Goal: Task Accomplishment & Management: Use online tool/utility

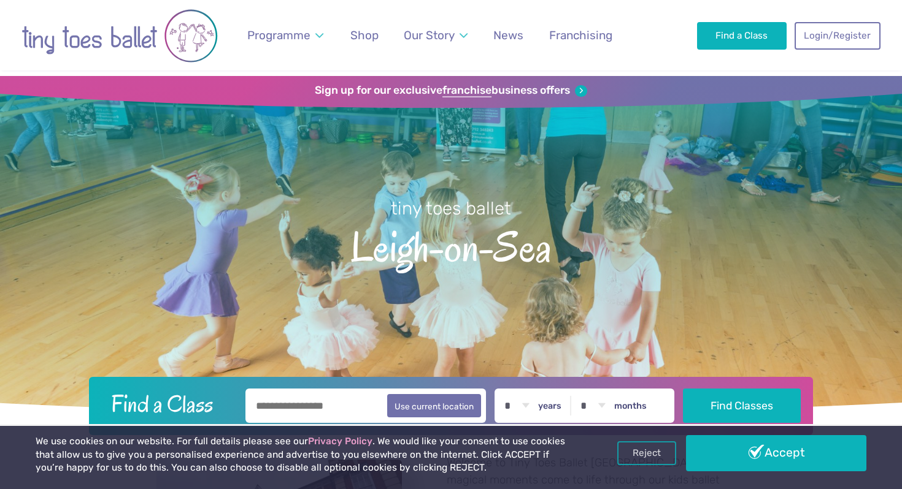
scroll to position [96, 0]
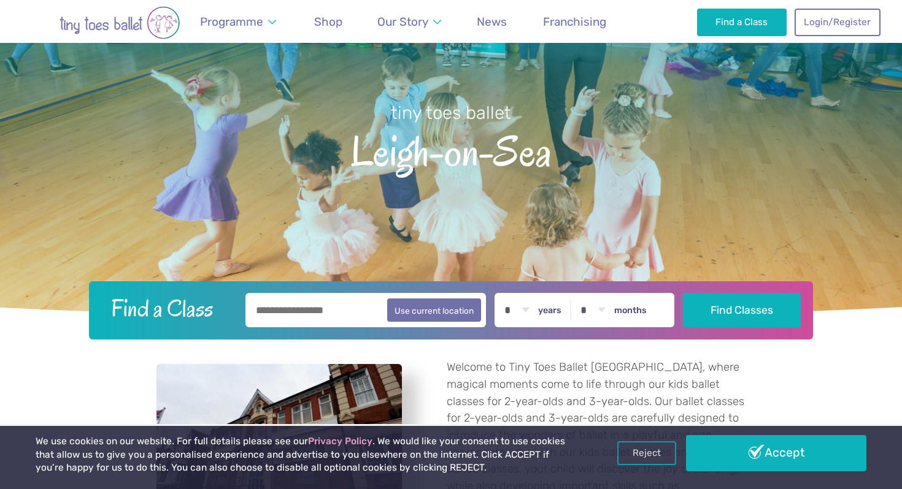
click at [329, 305] on input "text" at bounding box center [365, 310] width 240 height 34
type input "*******"
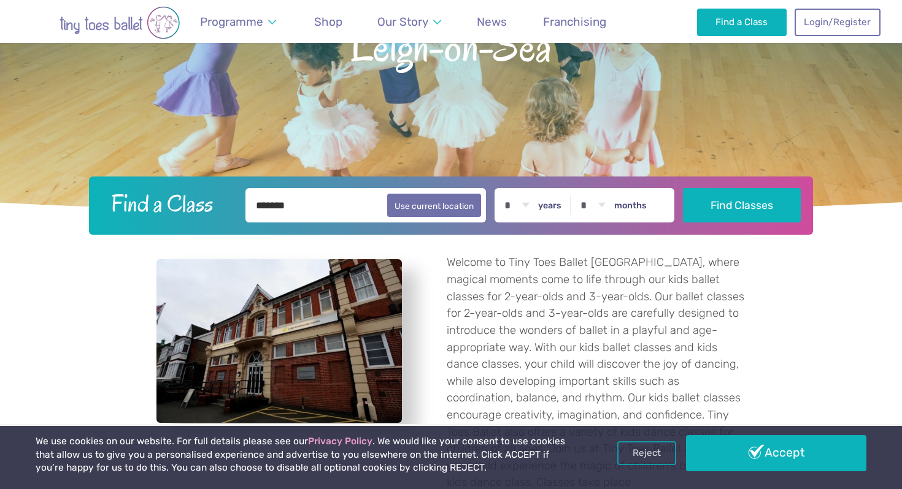
scroll to position [233, 0]
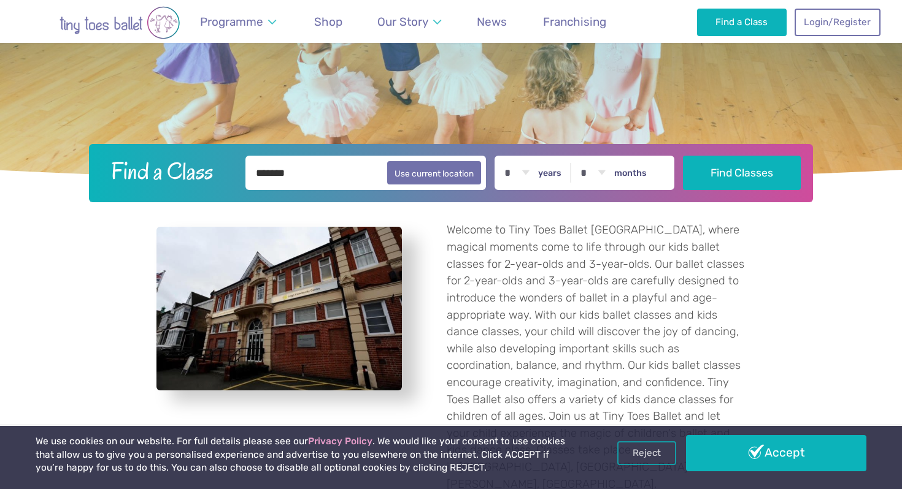
click at [528, 170] on select "* * * * * * * * * * ** ** **" at bounding box center [516, 173] width 38 height 34
select select "*"
click at [612, 170] on select "* * * * * * * * * * ** **" at bounding box center [593, 173] width 38 height 34
select select "*"
click at [735, 177] on button "Find Classes" at bounding box center [742, 172] width 118 height 34
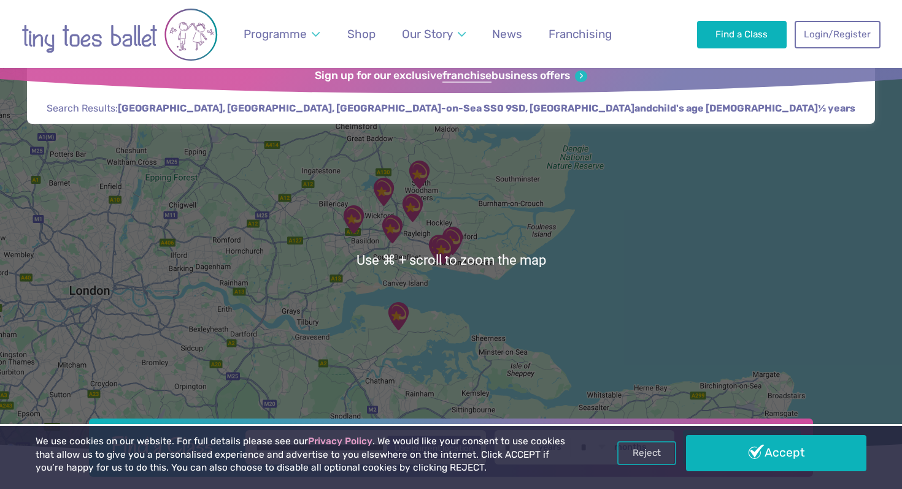
scroll to position [16, 0]
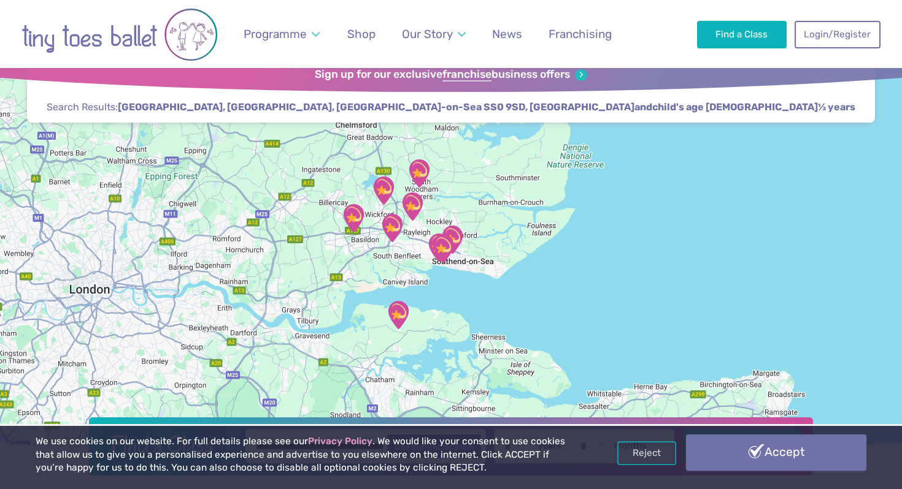
click at [741, 455] on link "Accept" at bounding box center [776, 453] width 180 height 36
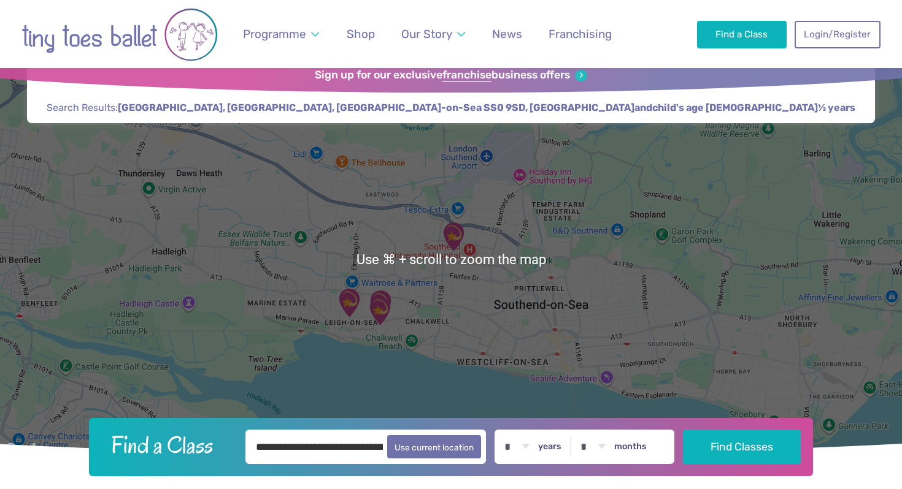
scroll to position [17, 0]
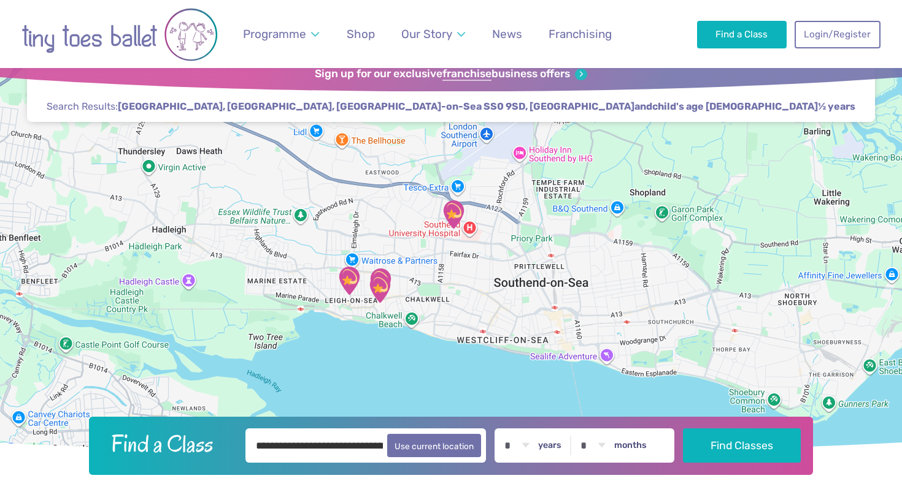
drag, startPoint x: 357, startPoint y: 324, endPoint x: 357, endPoint y: 278, distance: 46.6
click at [357, 278] on div at bounding box center [451, 257] width 902 height 397
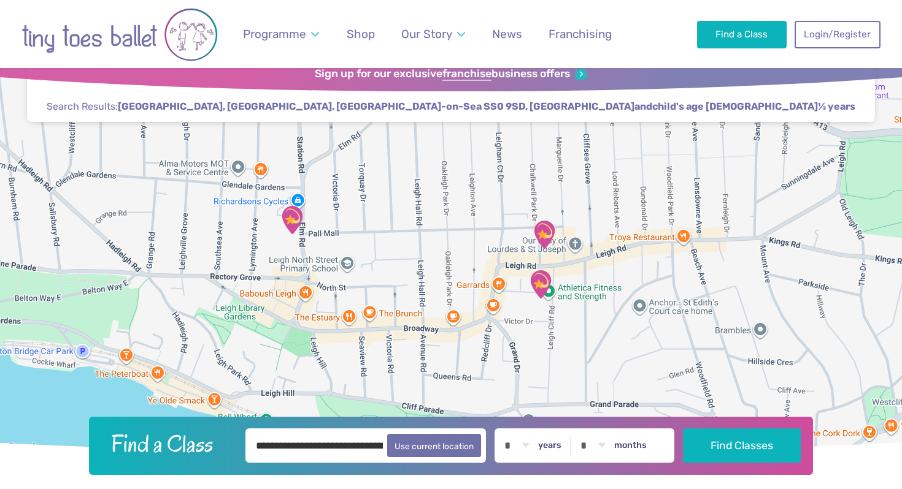
click at [548, 232] on img "The Stables" at bounding box center [544, 235] width 31 height 31
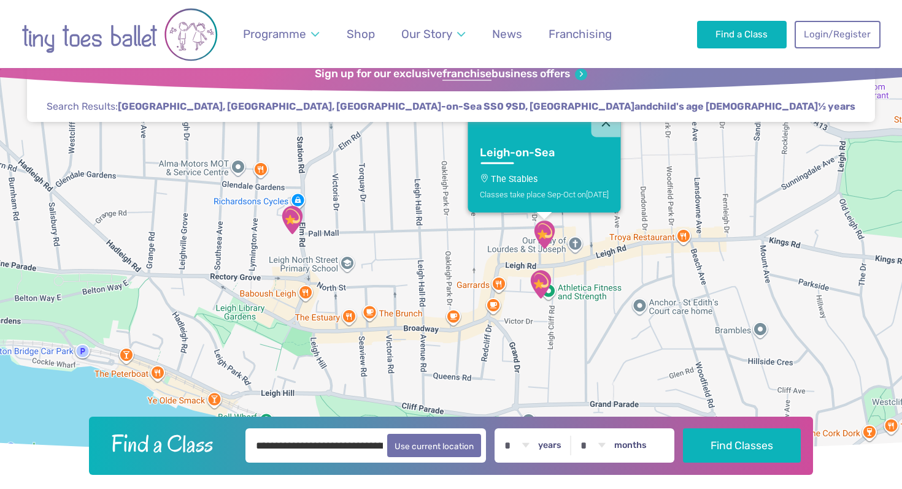
click at [539, 284] on img "@ The Studio Leigh" at bounding box center [540, 284] width 31 height 31
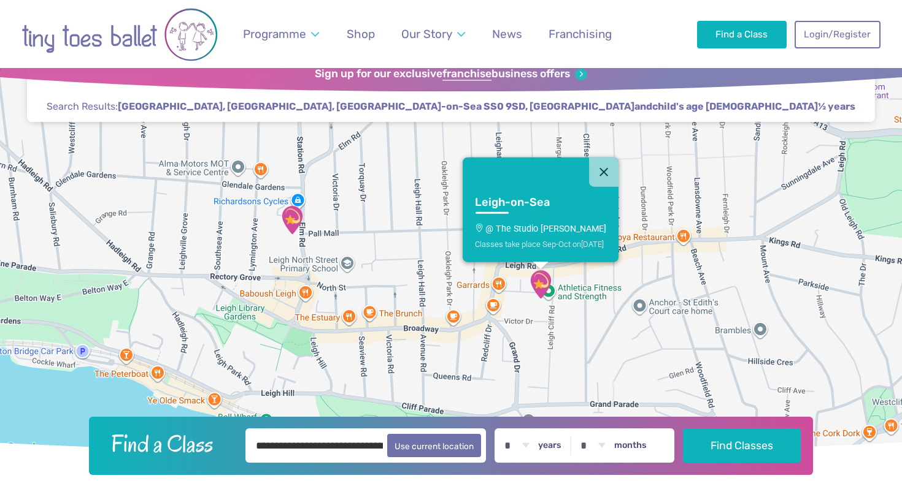
click at [294, 226] on img "Leigh Community Centre" at bounding box center [292, 220] width 31 height 31
